Goal: Information Seeking & Learning: Find specific fact

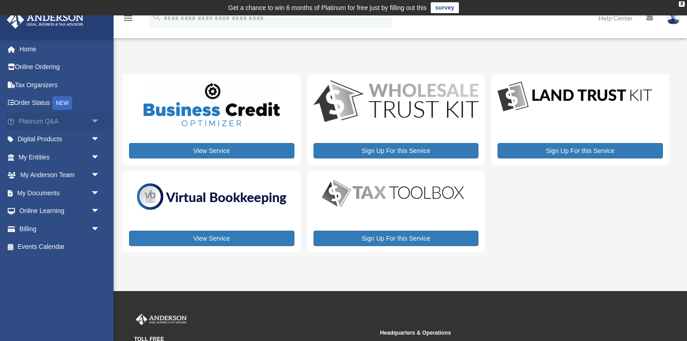
click at [39, 120] on link "Platinum Q&A arrow_drop_down" at bounding box center [59, 121] width 107 height 18
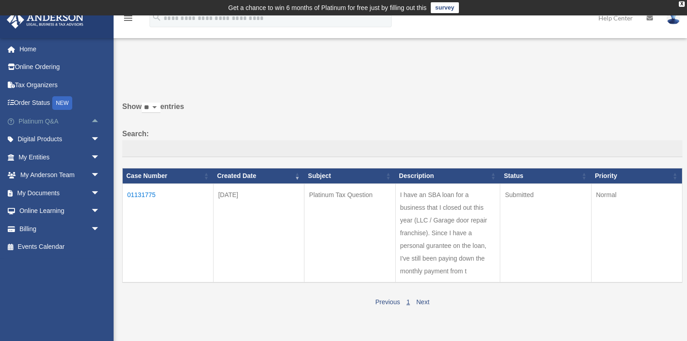
click at [92, 125] on span "arrow_drop_up" at bounding box center [100, 121] width 18 height 19
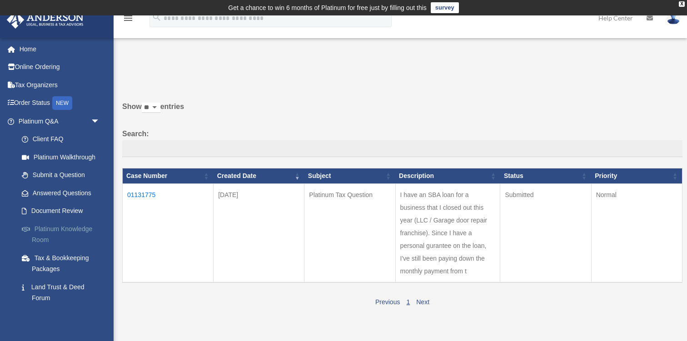
click at [53, 232] on link "Platinum Knowledge Room" at bounding box center [63, 234] width 101 height 29
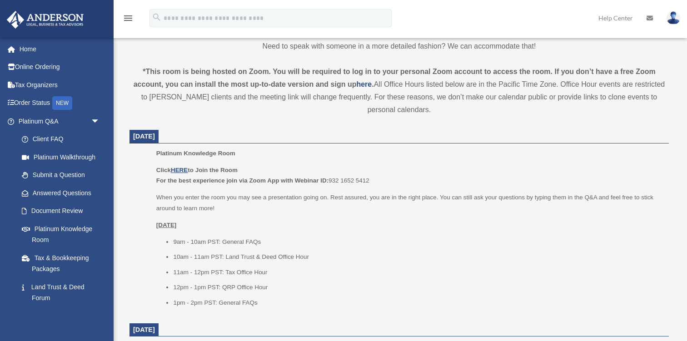
scroll to position [309, 0]
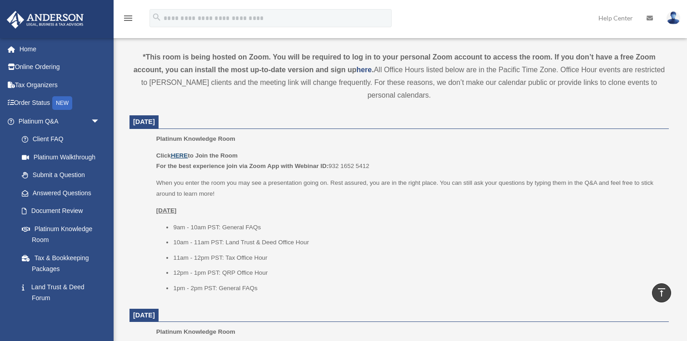
click at [176, 156] on u "HERE" at bounding box center [179, 155] width 17 height 7
click at [50, 195] on link "Answered Questions" at bounding box center [63, 193] width 101 height 18
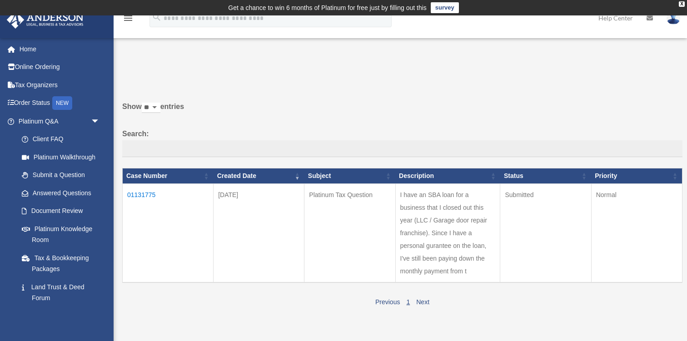
click at [142, 194] on td "01131775" at bounding box center [168, 233] width 91 height 99
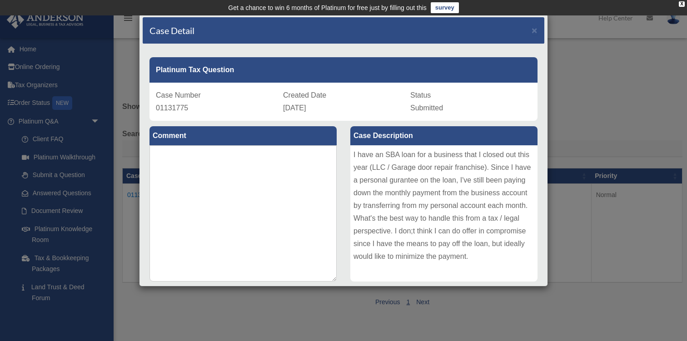
scroll to position [74, 0]
